Goal: Information Seeking & Learning: Check status

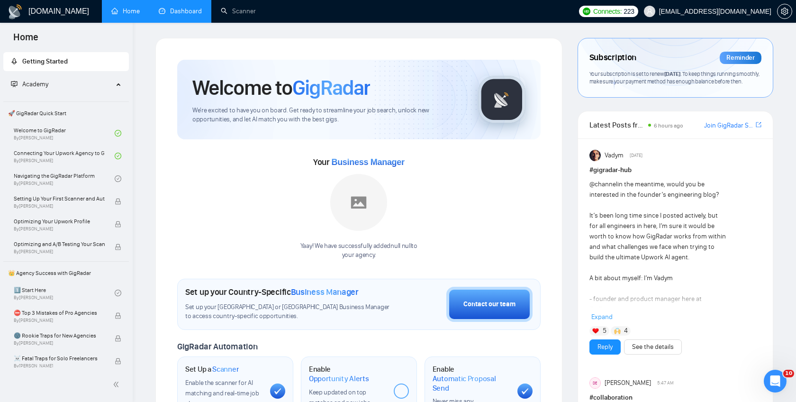
click at [172, 13] on link "Dashboard" at bounding box center [180, 11] width 43 height 8
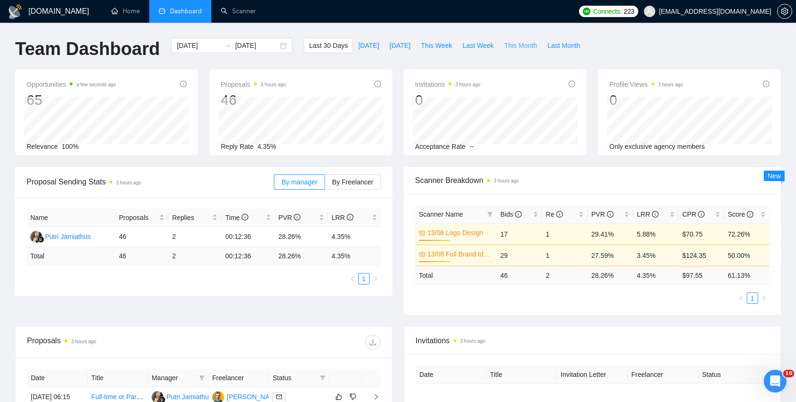
click at [516, 47] on span "This Month" at bounding box center [520, 45] width 33 height 10
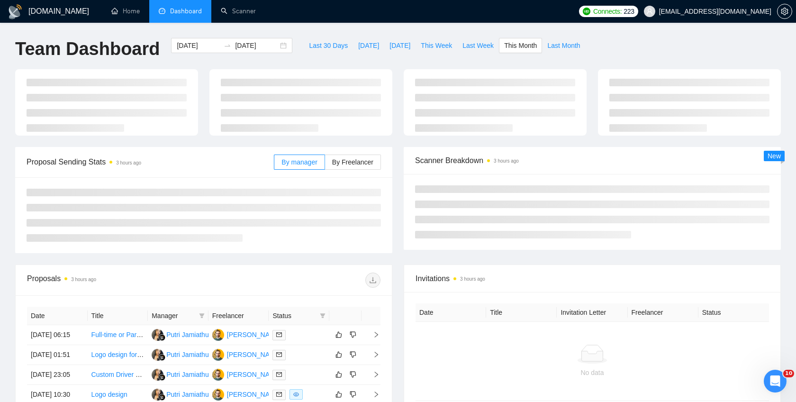
type input "[DATE]"
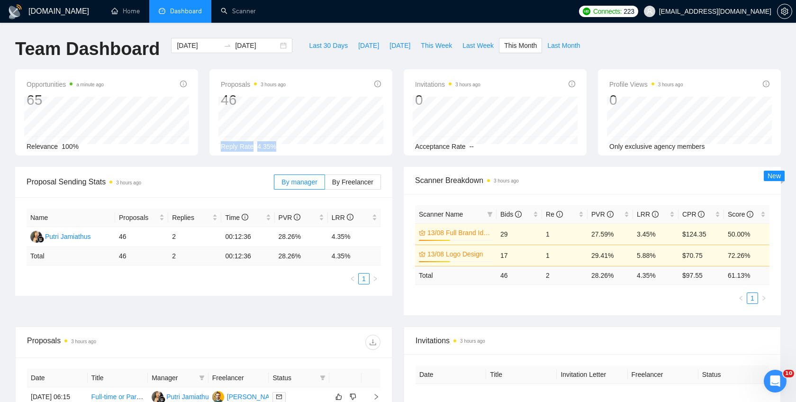
drag, startPoint x: 221, startPoint y: 147, endPoint x: 275, endPoint y: 147, distance: 54.0
click at [275, 147] on div "Reply Rate 4.35%" at bounding box center [301, 146] width 160 height 10
click at [289, 147] on div "Reply Rate 4.35%" at bounding box center [301, 146] width 160 height 10
drag, startPoint x: 414, startPoint y: 148, endPoint x: 486, endPoint y: 143, distance: 72.2
click at [486, 143] on div "Invitations 3 hours ago 0 Acceptance Rate --" at bounding box center [495, 112] width 183 height 86
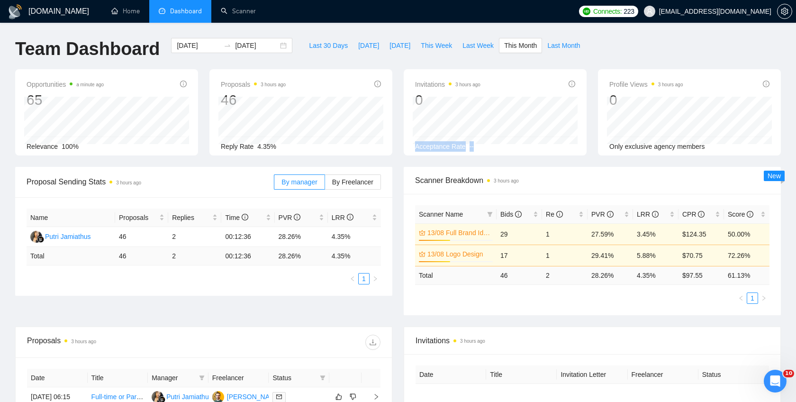
click at [441, 149] on span "Acceptance Rate" at bounding box center [440, 147] width 51 height 8
drag, startPoint x: 221, startPoint y: 145, endPoint x: 281, endPoint y: 145, distance: 60.2
click at [281, 145] on div "Reply Rate 4.35%" at bounding box center [301, 146] width 160 height 10
click at [245, 145] on span "Reply Rate" at bounding box center [237, 147] width 33 height 8
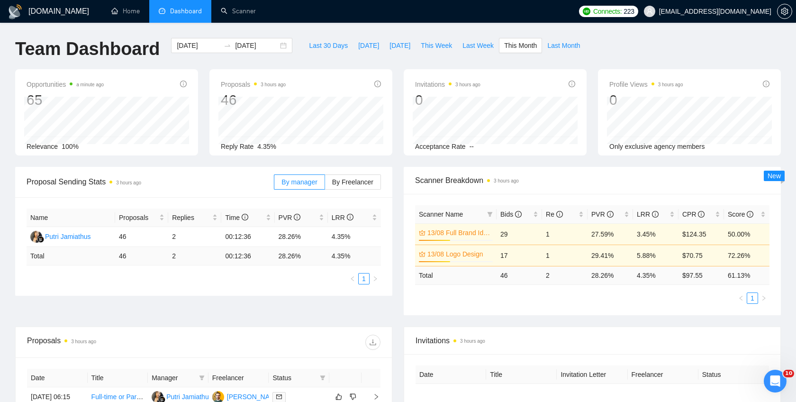
click at [226, 144] on span "Reply Rate" at bounding box center [237, 147] width 33 height 8
click at [225, 144] on span "Reply Rate" at bounding box center [237, 147] width 33 height 8
drag, startPoint x: 27, startPoint y: 145, endPoint x: 93, endPoint y: 145, distance: 65.9
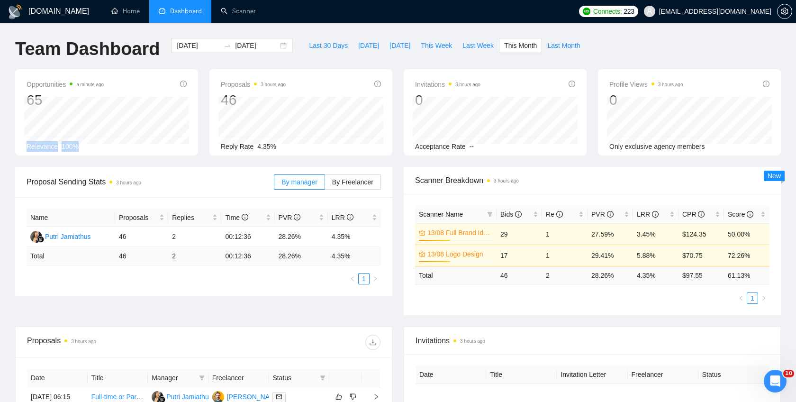
click at [93, 145] on div "Relevance 100%" at bounding box center [107, 146] width 160 height 10
drag, startPoint x: 222, startPoint y: 145, endPoint x: 292, endPoint y: 145, distance: 70.6
click at [292, 145] on div "Reply Rate 4.35%" at bounding box center [301, 146] width 160 height 10
click at [227, 148] on span "Reply Rate" at bounding box center [237, 147] width 33 height 8
click at [430, 86] on span "Invitations 3 hours ago" at bounding box center [447, 84] width 65 height 11
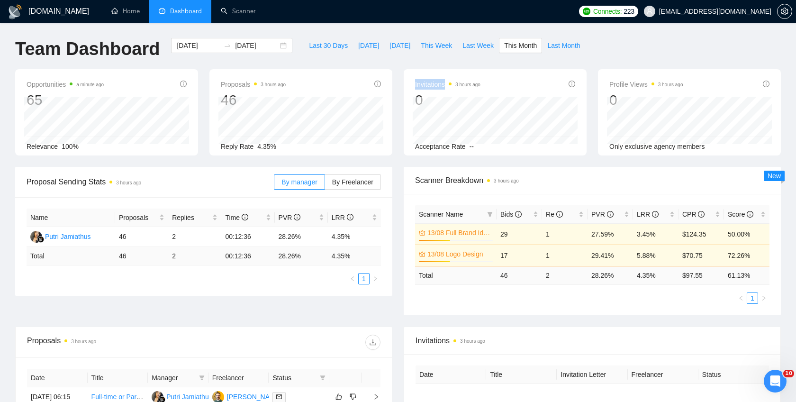
click at [430, 86] on span "Invitations 3 hours ago" at bounding box center [447, 84] width 65 height 11
click at [238, 84] on span "Proposals 3 hours ago" at bounding box center [253, 84] width 65 height 11
click at [55, 87] on span "Opportunities a minute ago" at bounding box center [65, 84] width 77 height 11
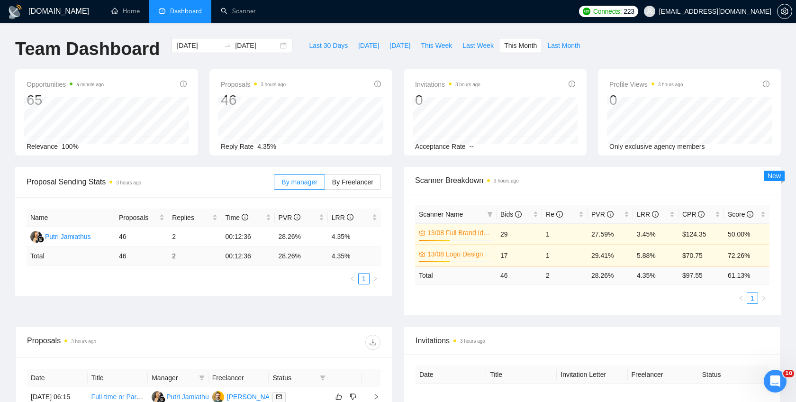
click at [44, 147] on span "Relevance" at bounding box center [42, 147] width 31 height 8
click at [472, 33] on div "GigRadar.io Home Dashboard Scanner Connects: 223 info@karimweb.com Team Dashboa…" at bounding box center [398, 350] width 796 height 701
click at [420, 86] on span "Invitations 3 hours ago" at bounding box center [447, 84] width 65 height 11
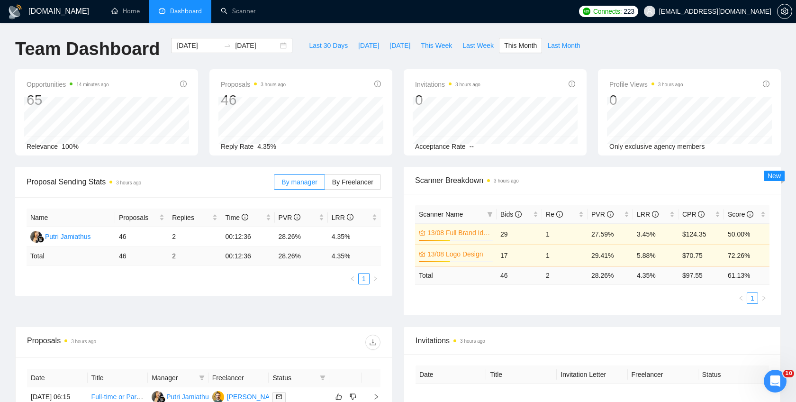
click at [237, 85] on span "Proposals 3 hours ago" at bounding box center [253, 84] width 65 height 11
click at [226, 82] on span "Proposals 3 hours ago" at bounding box center [253, 84] width 65 height 11
click at [235, 83] on span "Proposals 3 hours ago" at bounding box center [253, 84] width 65 height 11
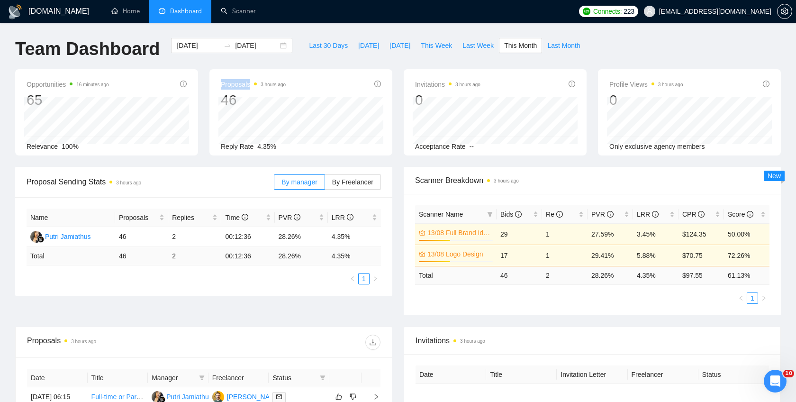
click at [235, 83] on span "Proposals 3 hours ago" at bounding box center [253, 84] width 65 height 11
click at [50, 84] on span "Opportunities 16 minutes ago" at bounding box center [68, 84] width 82 height 11
click at [161, 159] on div "Opportunities 16 minutes ago 65 2025-09-09 Relevant 0 Relevance 100% Proposals …" at bounding box center [397, 118] width 777 height 98
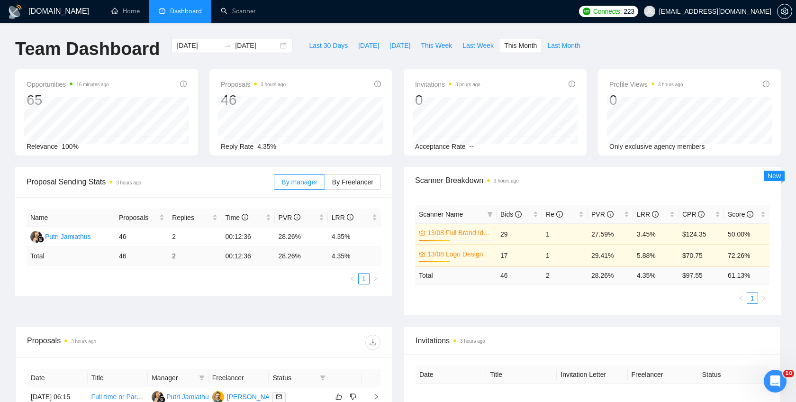
click at [40, 147] on span "Relevance" at bounding box center [42, 147] width 31 height 8
click at [47, 147] on span "Relevance" at bounding box center [42, 147] width 31 height 8
click at [212, 159] on div "Opportunities 16 minutes ago 65 2025-09-09 Relevant 0 Relevance 100% Proposals …" at bounding box center [397, 118] width 777 height 98
